Goal: Task Accomplishment & Management: Complete application form

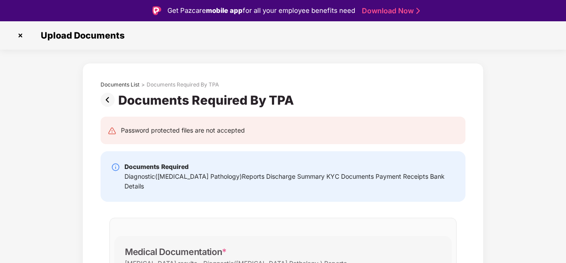
click at [20, 33] on img at bounding box center [20, 35] width 14 height 14
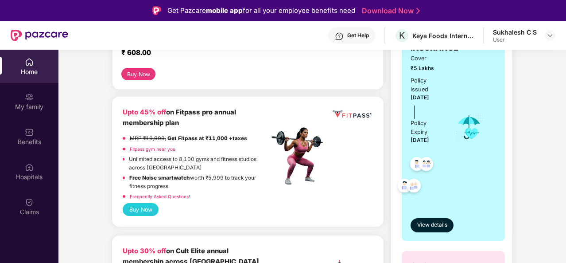
scroll to position [266, 0]
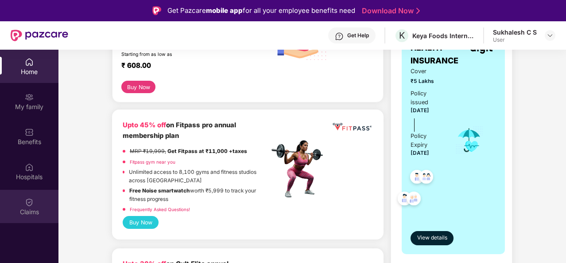
click at [28, 210] on div "Claims" at bounding box center [29, 211] width 59 height 9
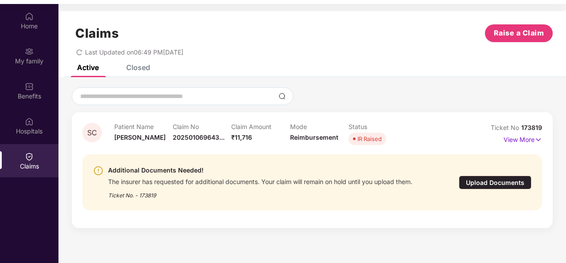
scroll to position [50, 0]
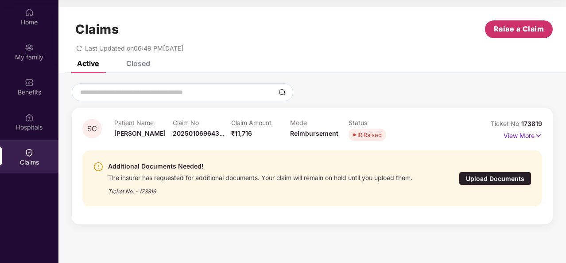
click at [516, 29] on span "Raise a Claim" at bounding box center [519, 28] width 51 height 11
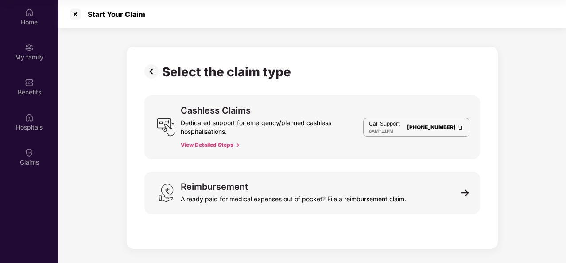
scroll to position [21, 0]
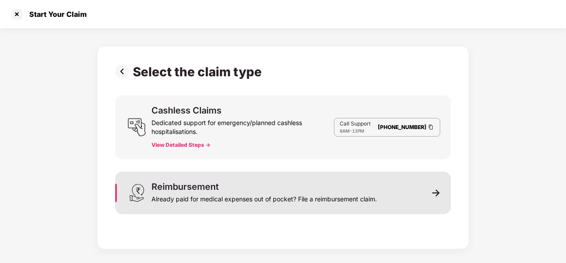
click at [212, 191] on div "Already paid for medical expenses out of pocket? File a reimbursement claim." at bounding box center [265, 197] width 226 height 12
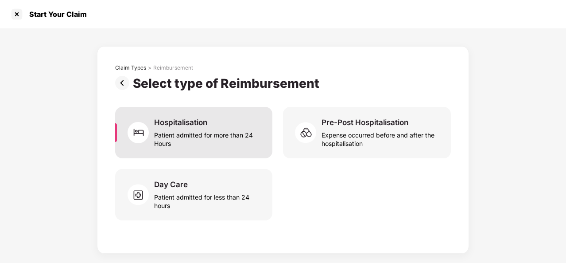
click at [186, 132] on div "Patient admitted for more than 24 Hours" at bounding box center [208, 137] width 108 height 20
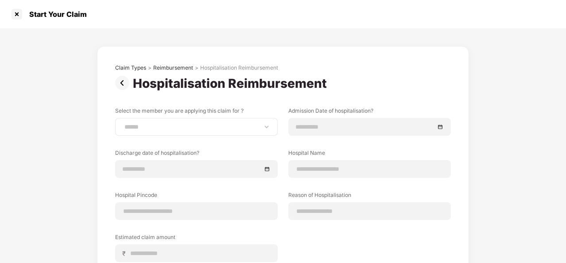
click at [233, 132] on div "**********" at bounding box center [196, 127] width 163 height 18
click at [260, 130] on select "**********" at bounding box center [197, 126] width 148 height 7
select select "**********"
click at [123, 123] on select "**********" at bounding box center [197, 126] width 148 height 7
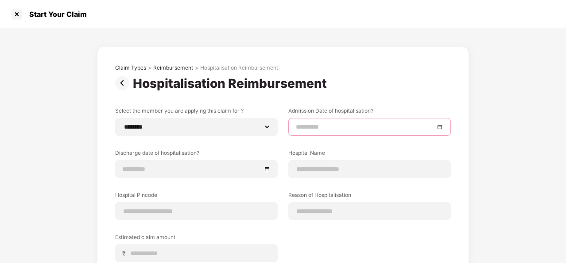
click at [316, 128] on input at bounding box center [365, 127] width 139 height 10
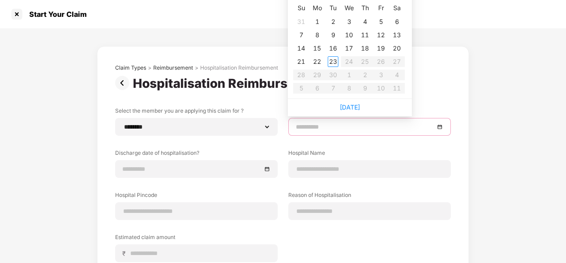
type input "**********"
click at [300, 31] on div "7" at bounding box center [301, 35] width 11 height 11
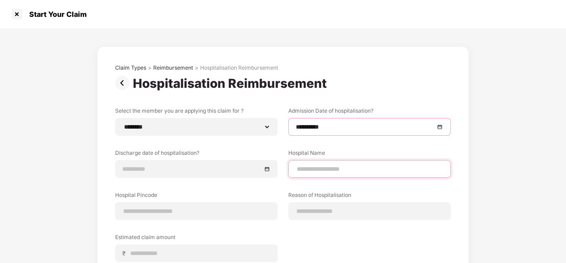
click at [328, 172] on input at bounding box center [370, 168] width 148 height 9
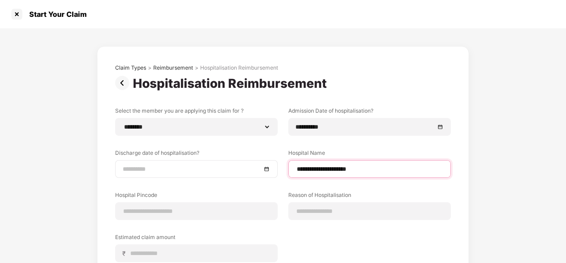
type input "**********"
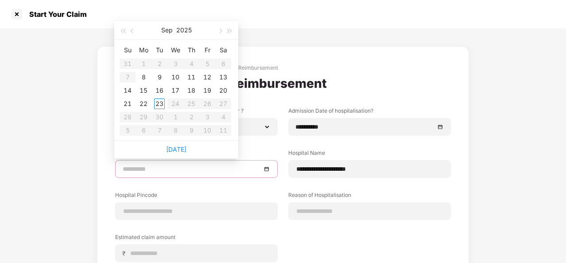
click at [144, 171] on input at bounding box center [192, 169] width 139 height 10
type input "**********"
click at [208, 76] on div "12" at bounding box center [207, 77] width 11 height 11
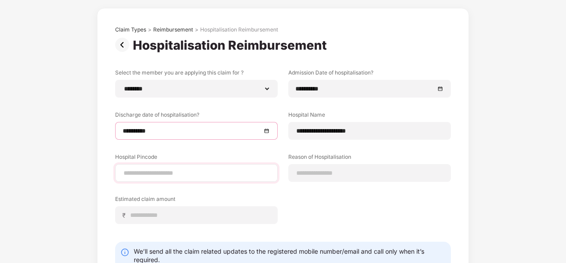
scroll to position [89, 0]
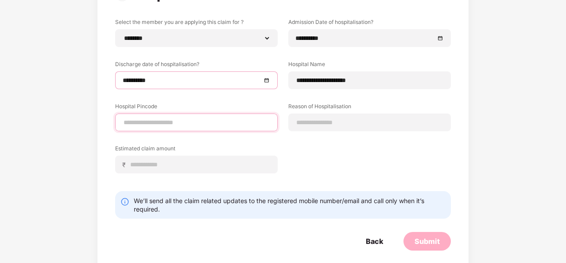
click at [143, 124] on input at bounding box center [197, 122] width 148 height 9
type input "******"
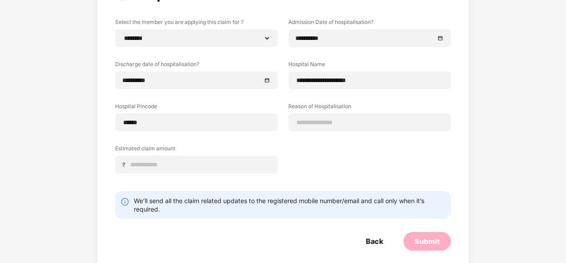
click at [324, 143] on div "**********" at bounding box center [283, 102] width 336 height 168
select select "********"
select select "******"
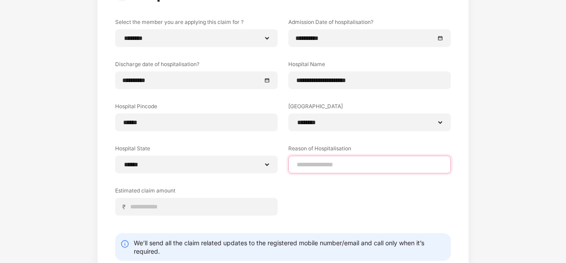
click at [334, 165] on input at bounding box center [370, 164] width 148 height 9
type input "**********"
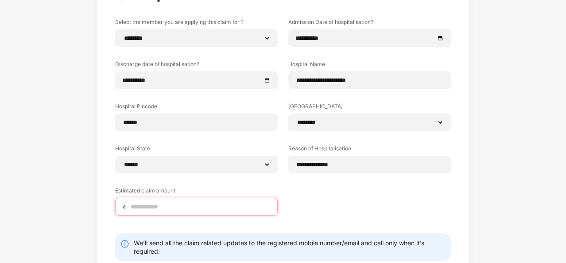
click at [148, 207] on input at bounding box center [200, 206] width 140 height 9
type input "*****"
drag, startPoint x: 329, startPoint y: 203, endPoint x: 327, endPoint y: 198, distance: 6.0
click at [327, 203] on div "**********" at bounding box center [283, 123] width 336 height 211
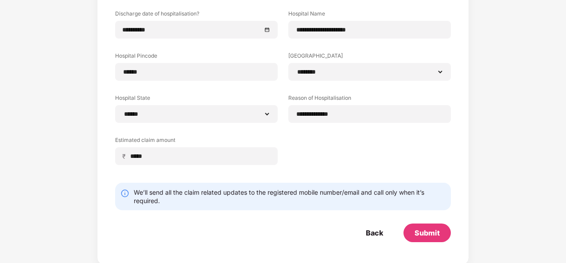
scroll to position [140, 0]
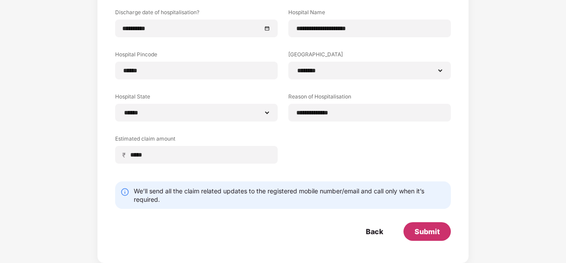
click at [417, 230] on div "Submit" at bounding box center [427, 231] width 25 height 10
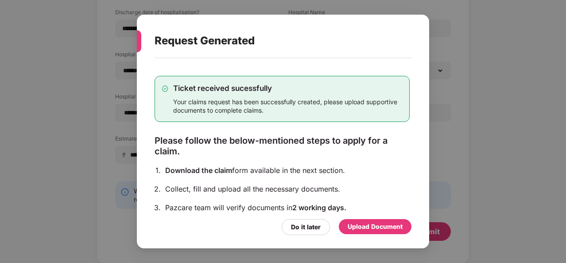
click at [376, 226] on div "Upload Document" at bounding box center [375, 227] width 55 height 10
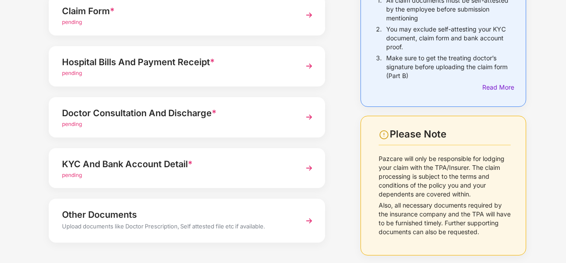
scroll to position [8, 0]
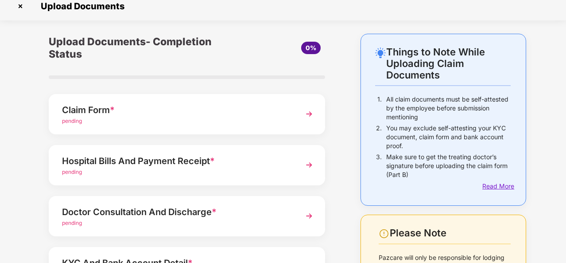
click at [506, 185] on div "Read More" at bounding box center [497, 186] width 28 height 10
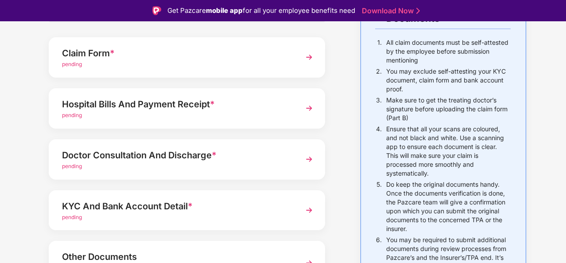
scroll to position [89, 0]
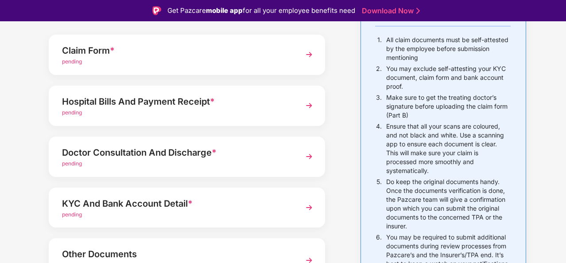
click at [110, 63] on div "pending" at bounding box center [176, 62] width 229 height 8
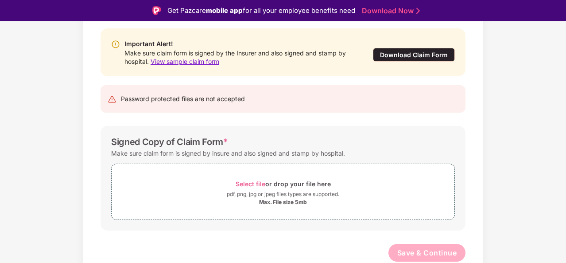
scroll to position [87, 0]
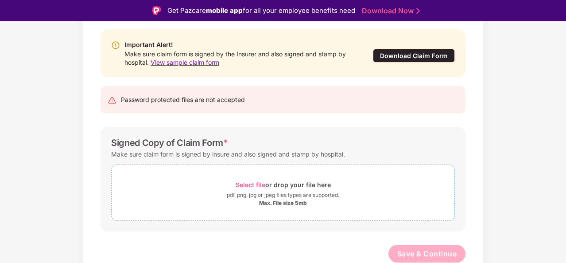
click at [257, 183] on span "Select file" at bounding box center [251, 185] width 30 height 8
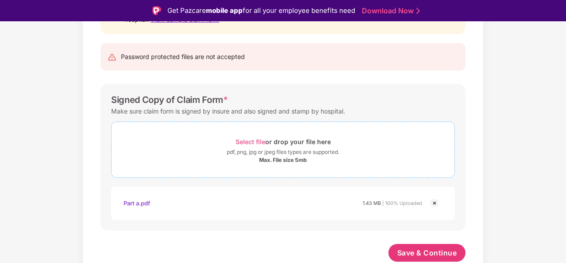
scroll to position [129, 0]
click at [259, 142] on span "Select file" at bounding box center [251, 143] width 30 height 8
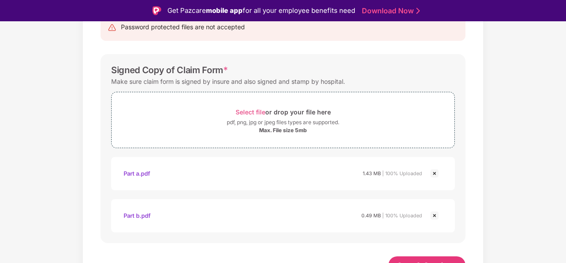
scroll to position [172, 0]
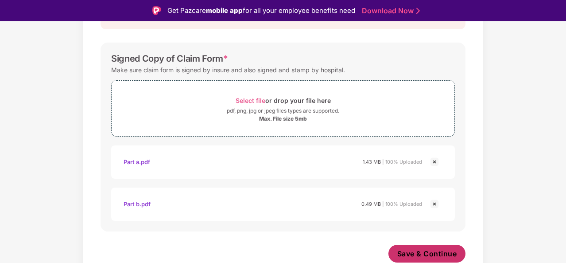
click at [416, 252] on span "Save & Continue" at bounding box center [428, 254] width 60 height 10
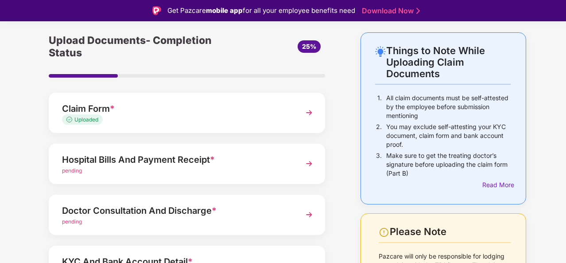
scroll to position [44, 0]
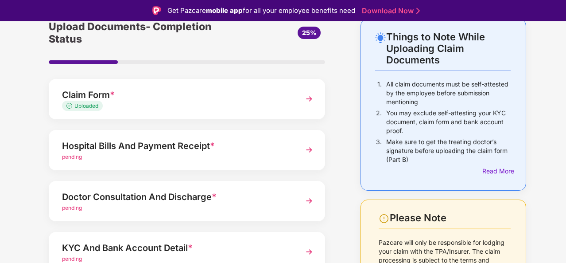
click at [80, 155] on span "pending" at bounding box center [72, 156] width 20 height 7
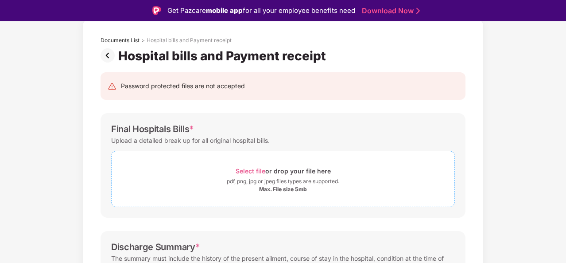
click at [255, 170] on span "Select file" at bounding box center [251, 171] width 30 height 8
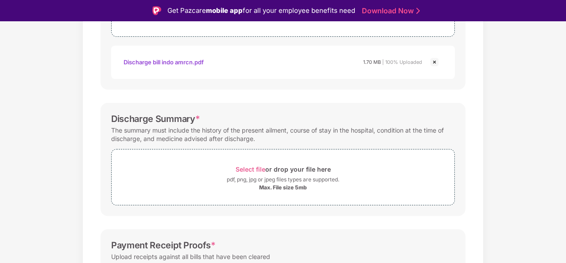
scroll to position [222, 0]
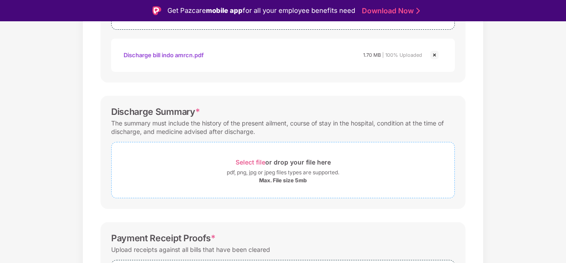
click at [255, 161] on span "Select file" at bounding box center [251, 162] width 30 height 8
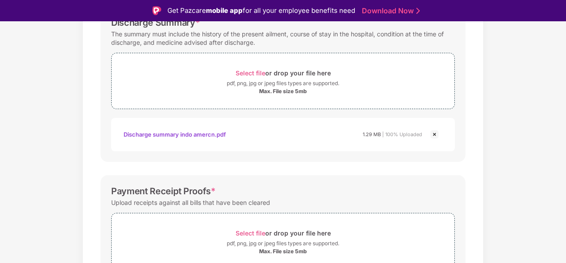
scroll to position [359, 0]
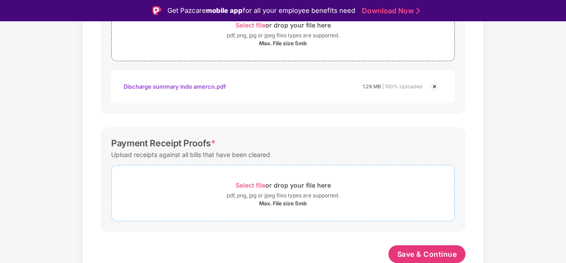
click at [246, 185] on span "Select file" at bounding box center [251, 185] width 30 height 8
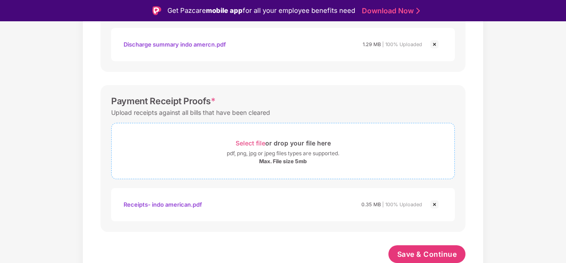
scroll to position [401, 0]
click at [249, 143] on span "Select file" at bounding box center [251, 143] width 30 height 8
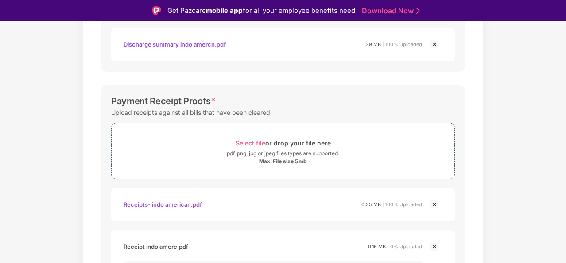
scroll to position [410, 0]
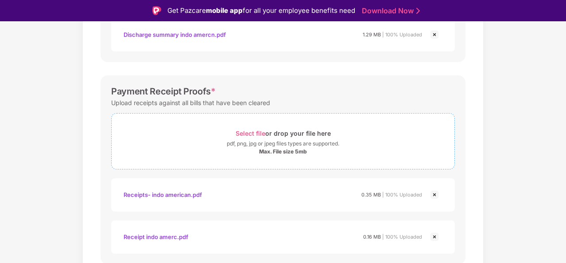
click at [250, 133] on span "Select file" at bounding box center [251, 133] width 30 height 8
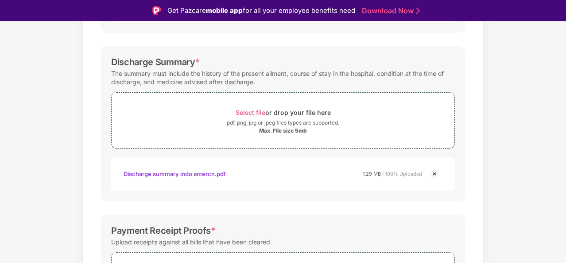
scroll to position [229, 0]
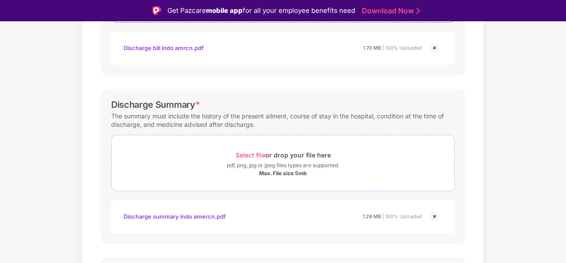
click at [253, 154] on span "Select file" at bounding box center [251, 155] width 30 height 8
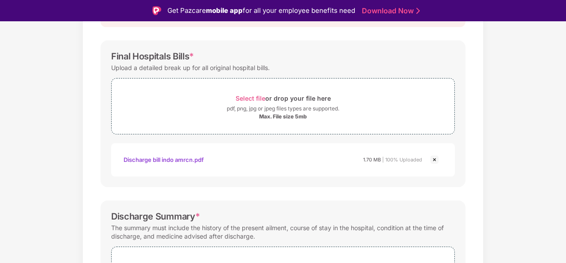
scroll to position [96, 0]
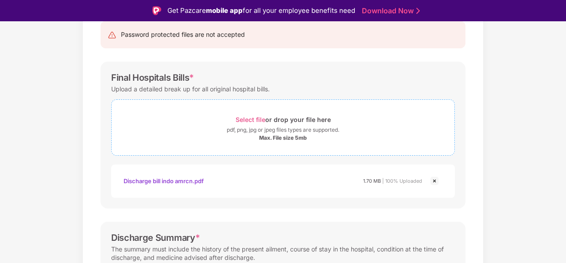
click at [244, 120] on span "Select file" at bounding box center [251, 120] width 30 height 8
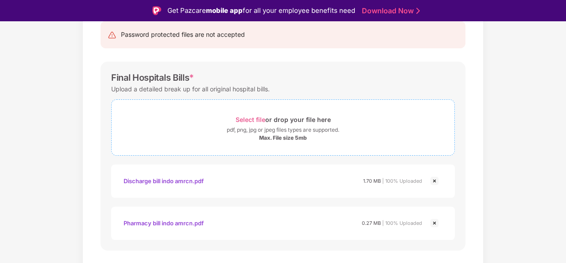
click at [253, 118] on span "Select file" at bounding box center [251, 120] width 30 height 8
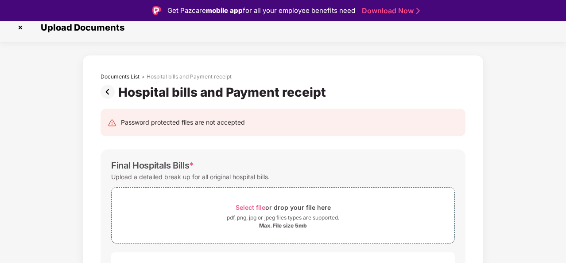
scroll to position [7, 0]
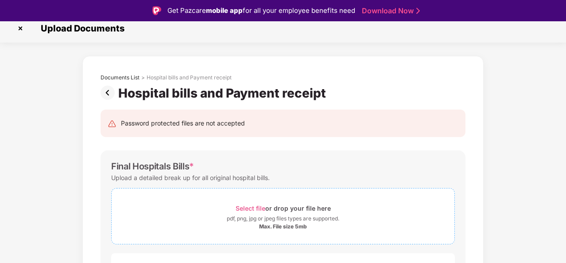
click at [256, 207] on span "Select file" at bounding box center [251, 208] width 30 height 8
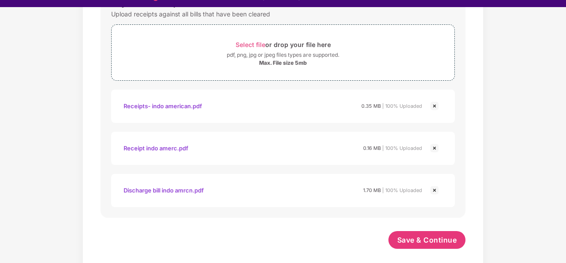
scroll to position [21, 0]
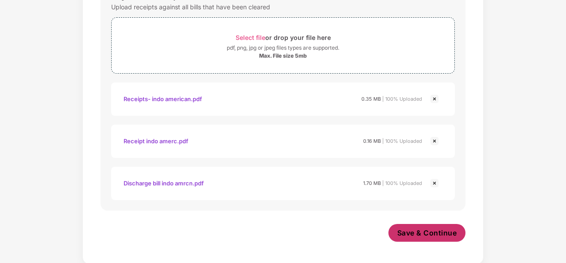
click at [413, 231] on span "Save & Continue" at bounding box center [428, 233] width 60 height 10
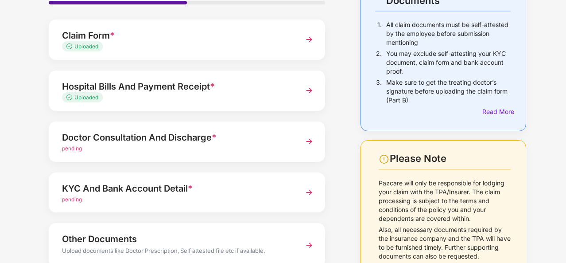
scroll to position [89, 0]
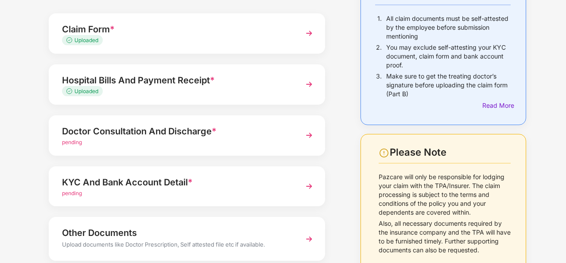
click at [84, 138] on div "pending" at bounding box center [176, 142] width 229 height 8
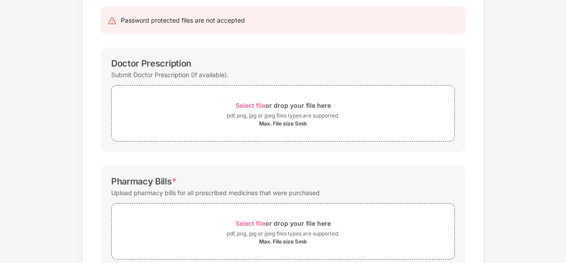
scroll to position [0, 0]
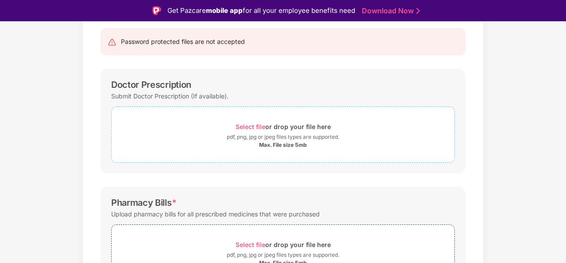
click at [255, 125] on span "Select file" at bounding box center [251, 127] width 30 height 8
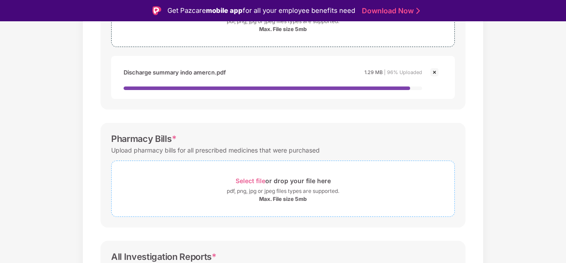
scroll to position [222, 0]
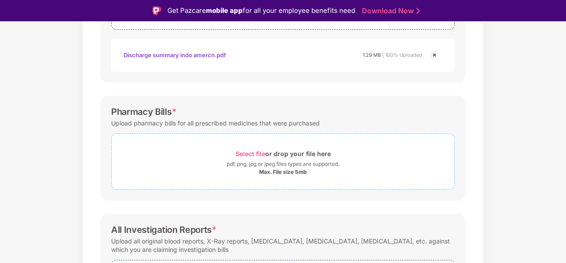
click at [248, 157] on span "Select file" at bounding box center [251, 154] width 30 height 8
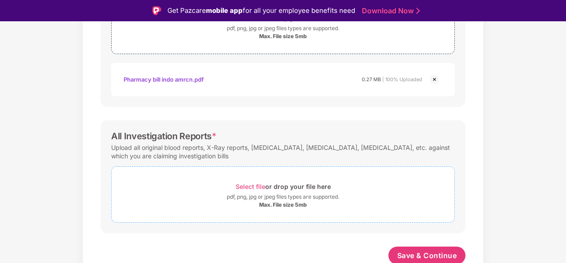
scroll to position [359, 0]
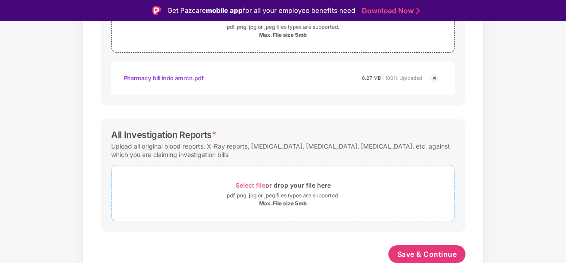
click at [247, 184] on span "Select file" at bounding box center [251, 185] width 30 height 8
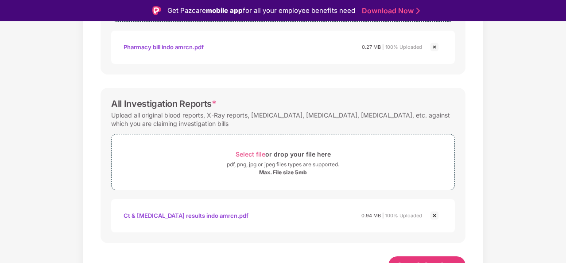
scroll to position [401, 0]
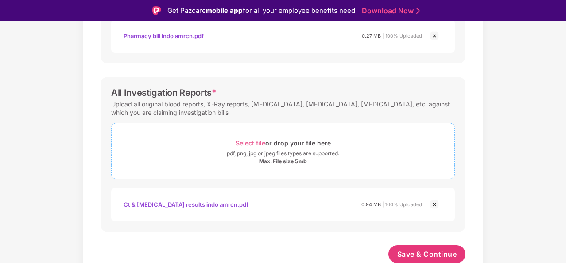
click at [249, 142] on span "Select file" at bounding box center [251, 143] width 30 height 8
click at [423, 253] on span "Save & Continue" at bounding box center [428, 254] width 60 height 10
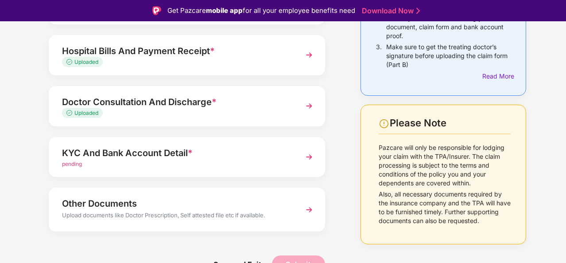
scroll to position [141, 0]
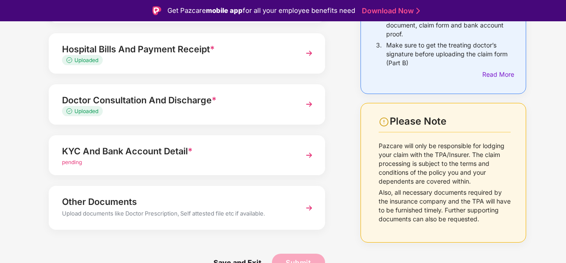
click at [73, 164] on span "pending" at bounding box center [72, 162] width 20 height 7
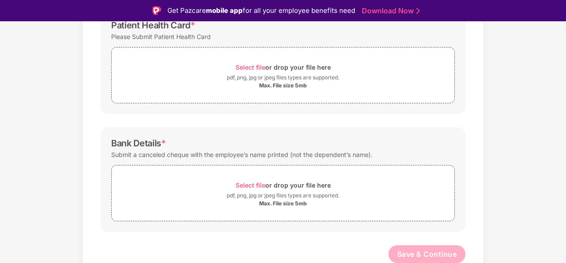
scroll to position [21, 0]
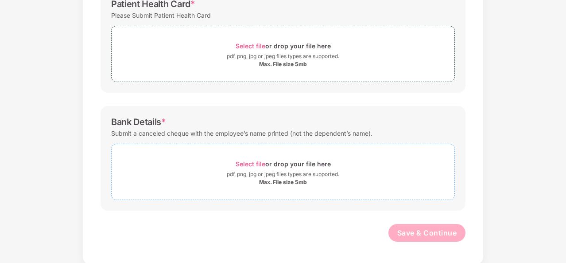
click at [243, 161] on span "Select file" at bounding box center [251, 164] width 30 height 8
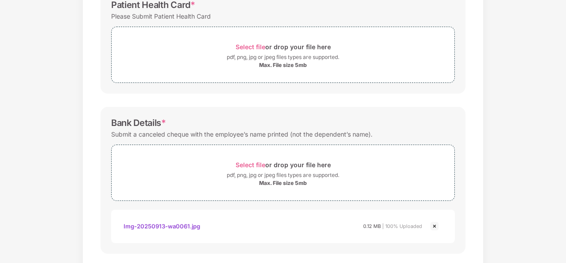
scroll to position [219, 0]
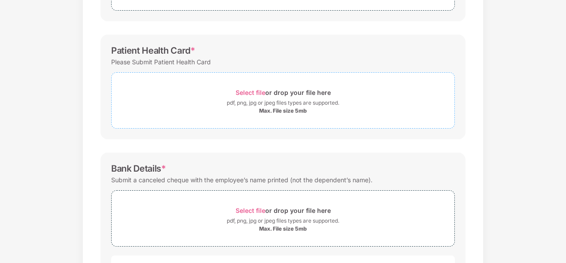
click at [249, 90] on span "Select file" at bounding box center [251, 93] width 30 height 8
click at [251, 90] on span "Select file" at bounding box center [251, 93] width 30 height 8
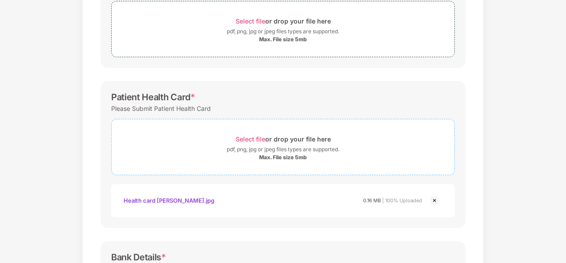
scroll to position [84, 0]
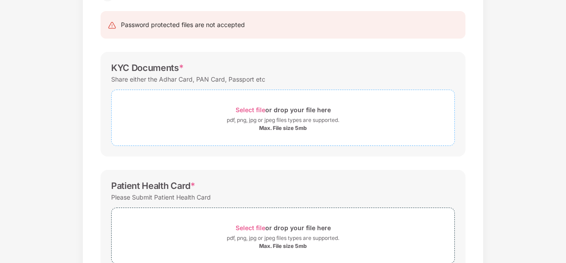
click at [249, 109] on span "Select file" at bounding box center [251, 110] width 30 height 8
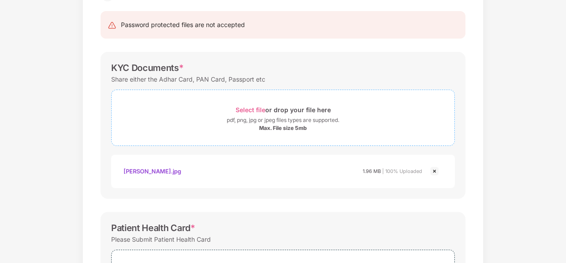
click at [247, 109] on span "Select file" at bounding box center [251, 110] width 30 height 8
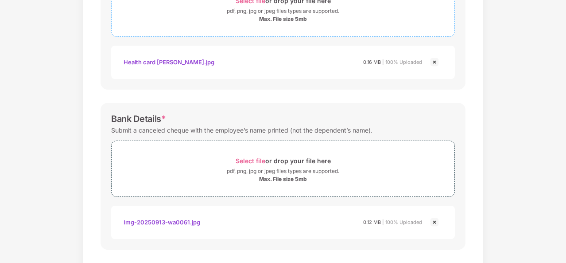
scroll to position [434, 0]
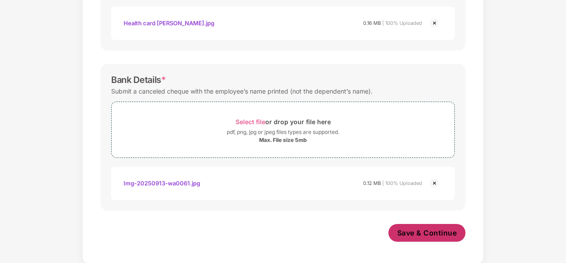
click at [436, 231] on span "Save & Continue" at bounding box center [428, 233] width 60 height 10
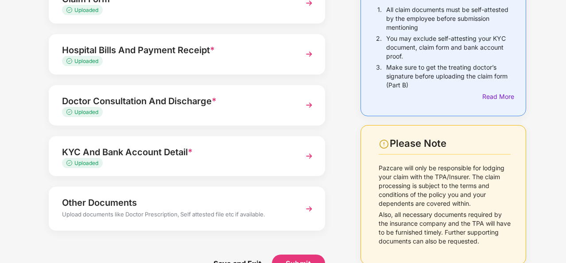
scroll to position [120, 0]
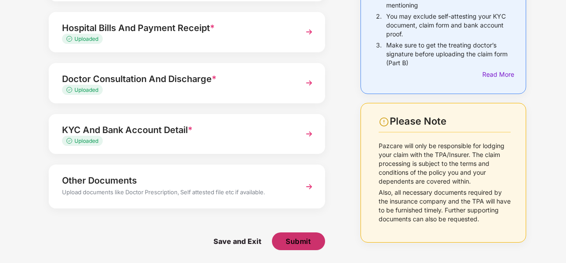
click at [302, 237] on span "Submit" at bounding box center [298, 241] width 25 height 10
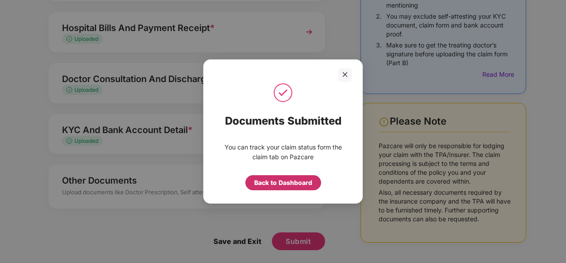
click at [285, 180] on div "Back to Dashboard" at bounding box center [283, 183] width 58 height 10
